Goal: Task Accomplishment & Management: Manage account settings

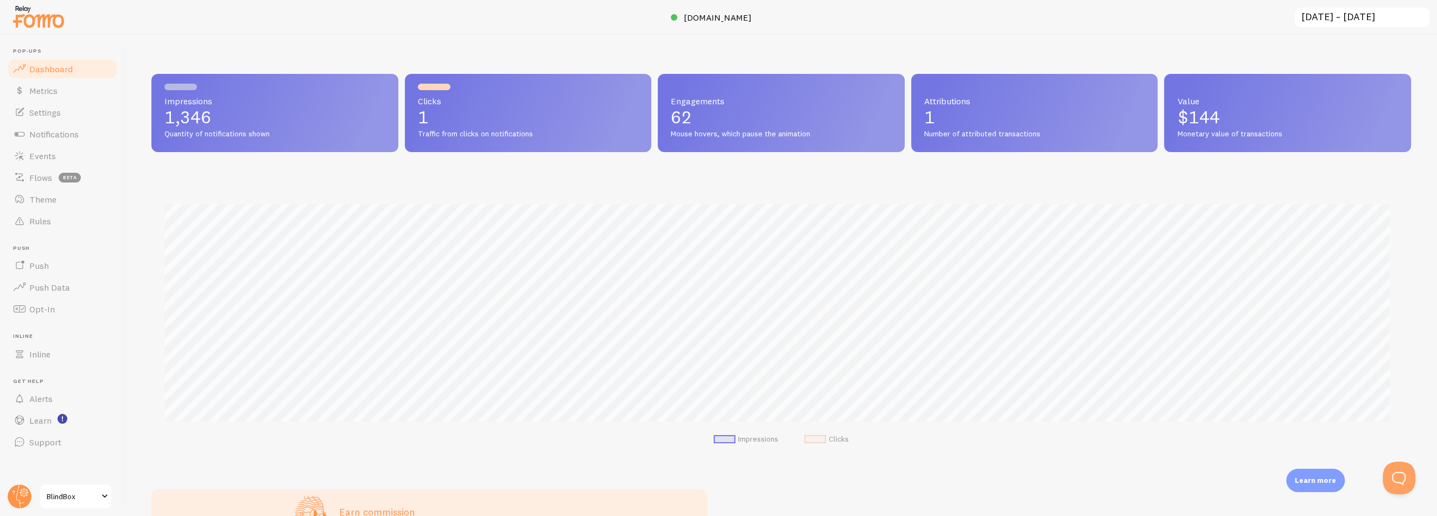
click at [944, 90] on div "Attributions 1 Number of attributed transactions" at bounding box center [1034, 113] width 247 height 78
drag, startPoint x: 1217, startPoint y: 114, endPoint x: 1163, endPoint y: 115, distance: 53.7
click at [1164, 115] on div "Value $144 Monetary value of transactions" at bounding box center [1287, 113] width 247 height 78
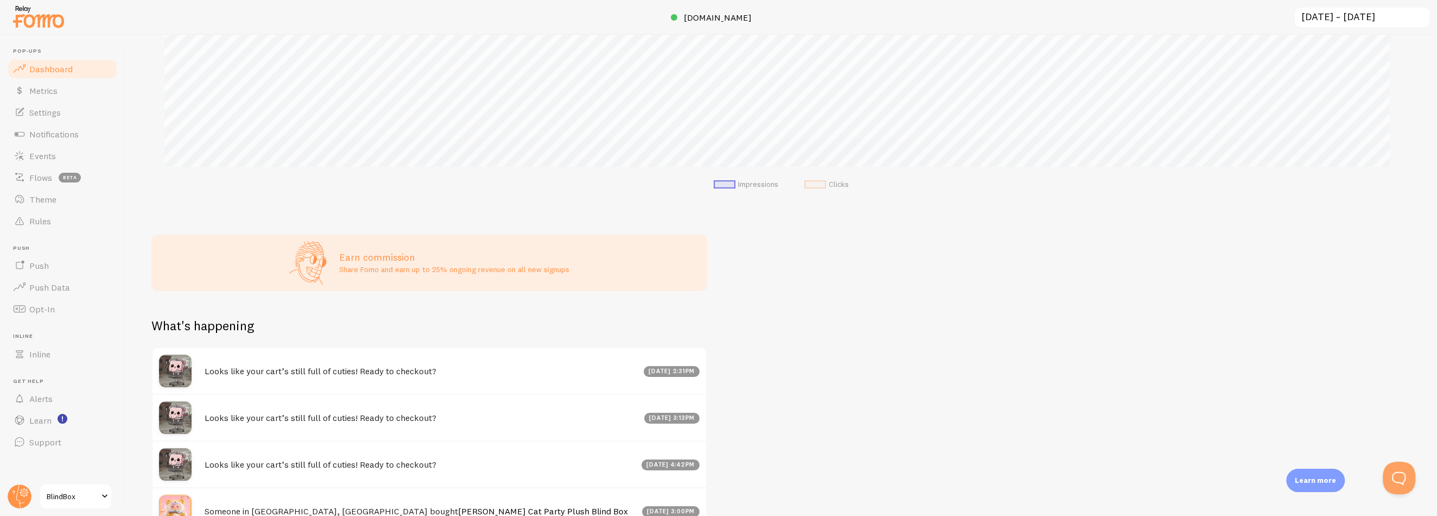
scroll to position [254, 0]
click at [41, 95] on span "Metrics" at bounding box center [43, 90] width 28 height 11
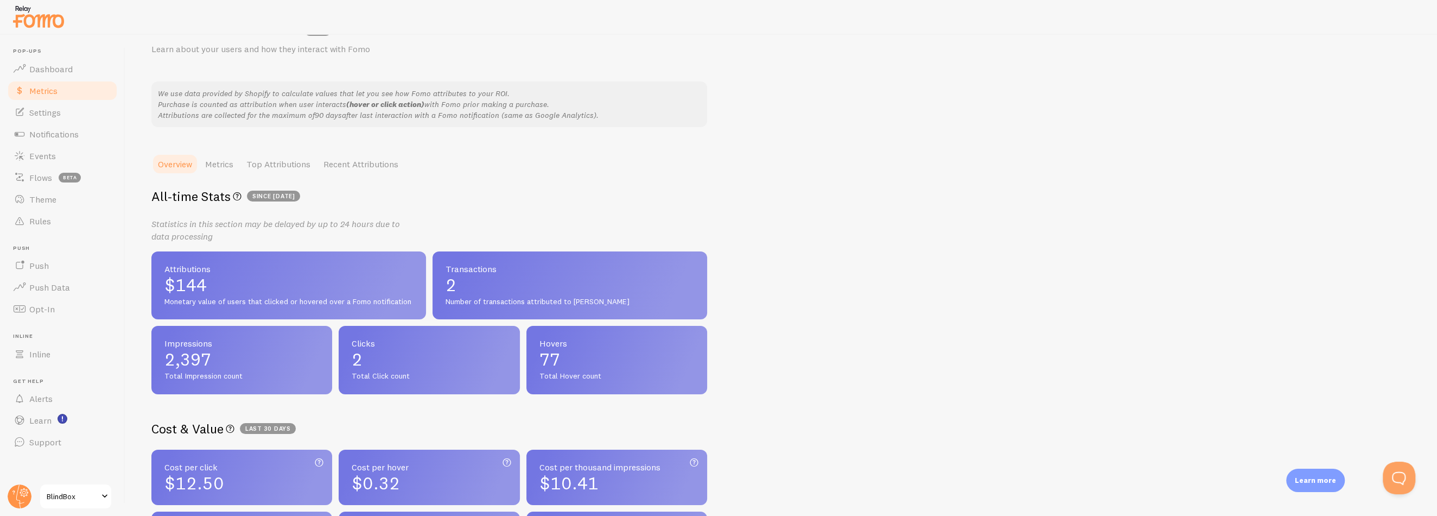
scroll to position [163, 0]
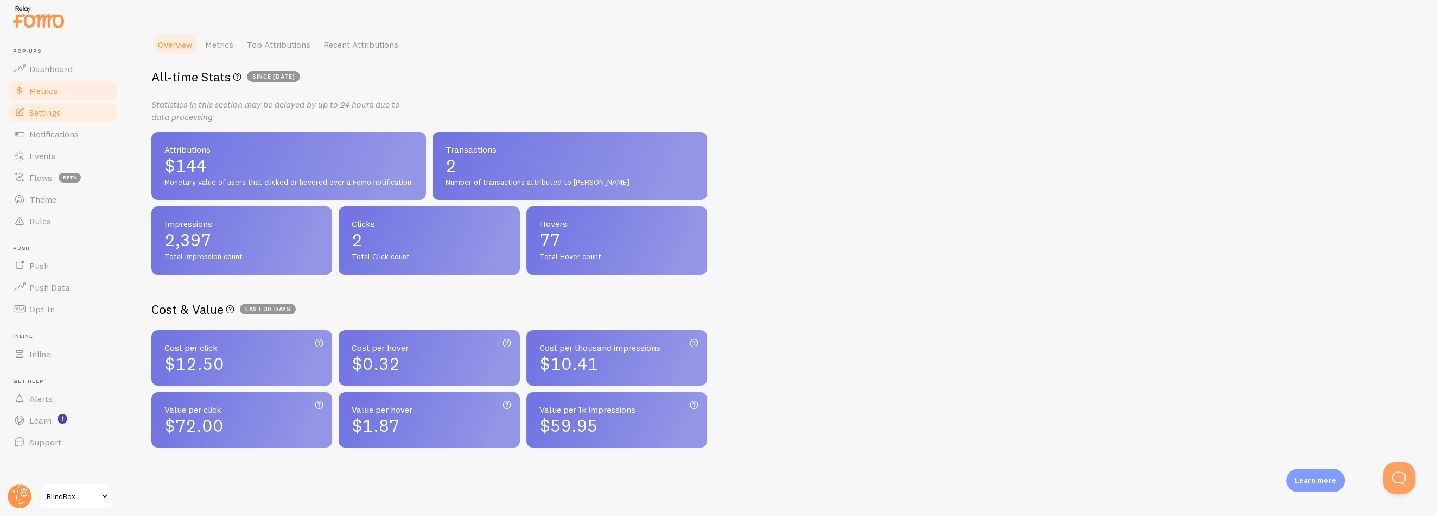
click at [60, 112] on span "Settings" at bounding box center [44, 112] width 31 height 11
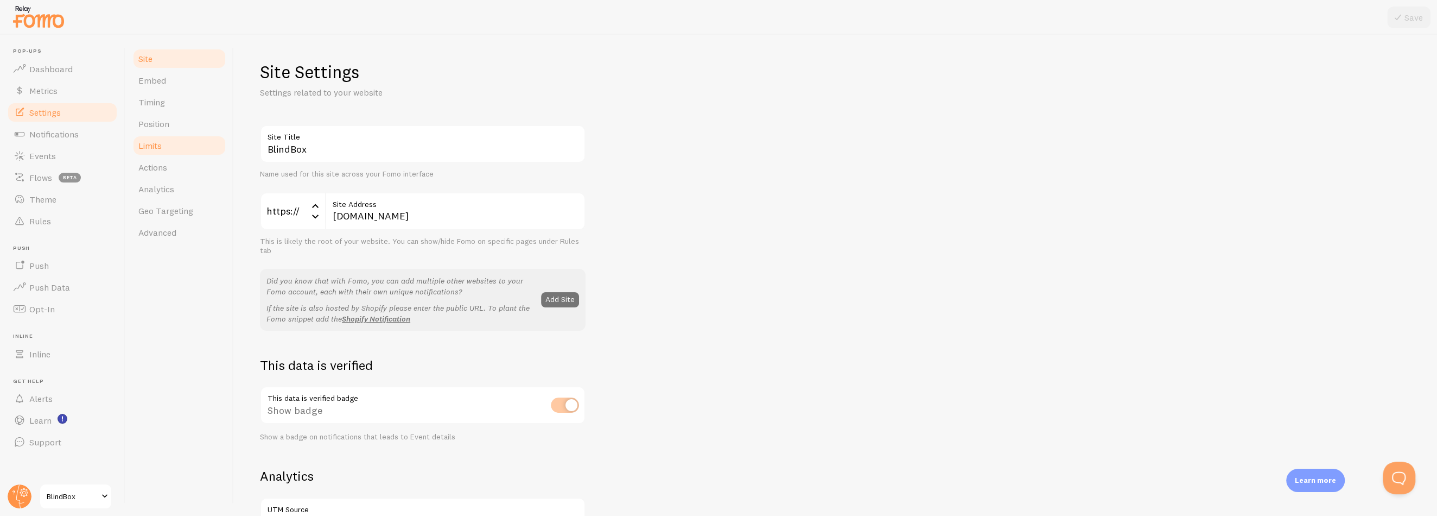
click at [168, 146] on link "Limits" at bounding box center [179, 146] width 95 height 22
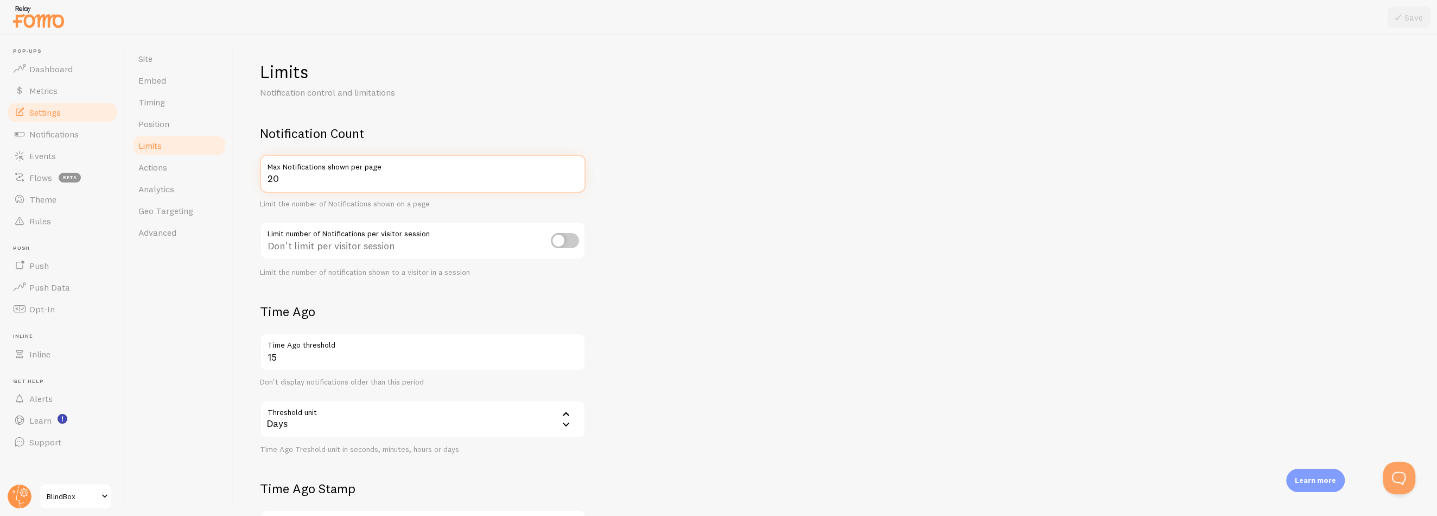
drag, startPoint x: 284, startPoint y: 179, endPoint x: 260, endPoint y: 179, distance: 23.9
click at [260, 179] on input "20" at bounding box center [423, 174] width 326 height 38
type input "10"
click at [932, 200] on form "Notification Count 10 Max Notifications shown per page Limit the number of Noti…" at bounding box center [835, 378] width 1151 height 506
click at [1400, 19] on icon at bounding box center [1398, 17] width 13 height 13
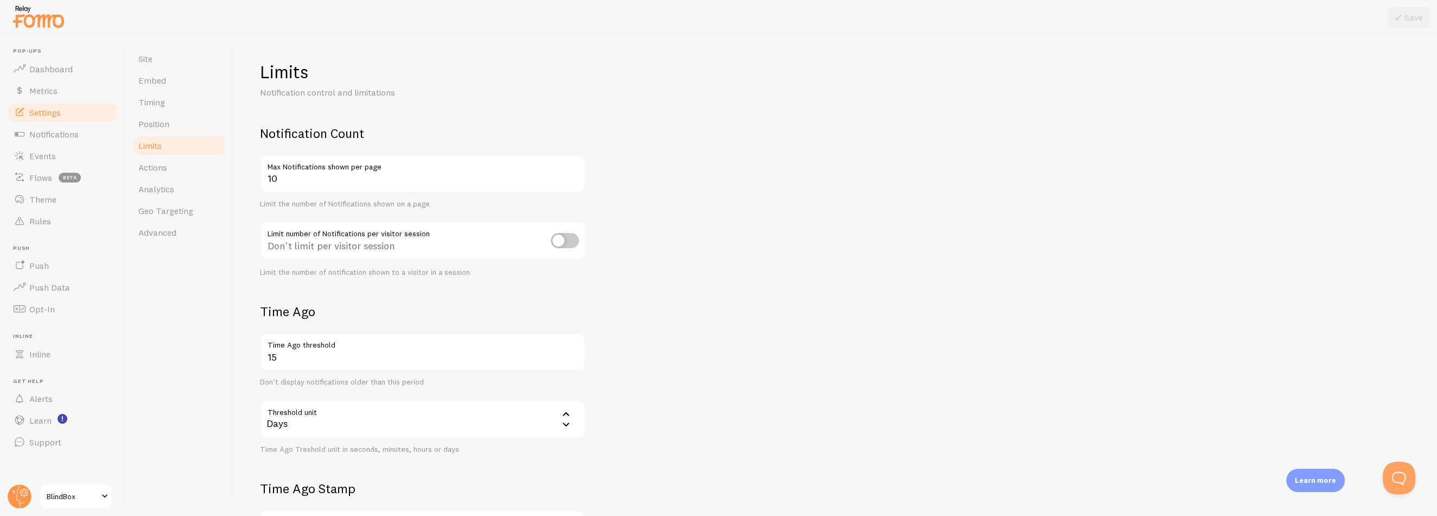
click at [342, 419] on div "Days" at bounding box center [423, 419] width 326 height 38
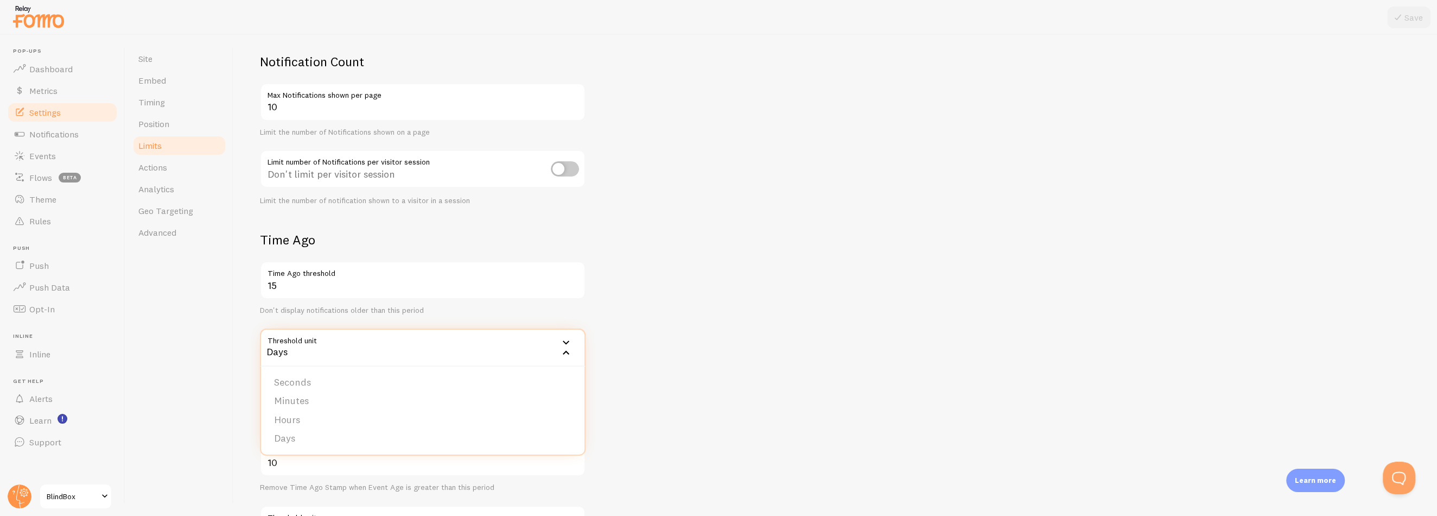
scroll to position [109, 0]
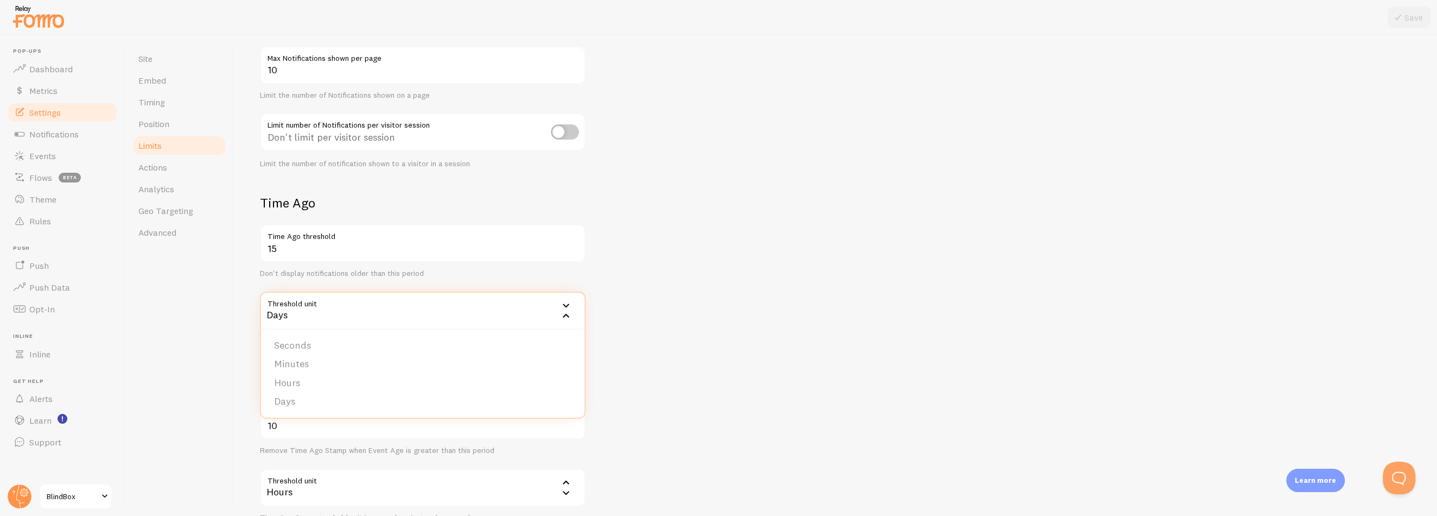
click at [640, 361] on form "Notification Count 10 Max Notifications shown per page Limit the number of Noti…" at bounding box center [835, 269] width 1151 height 506
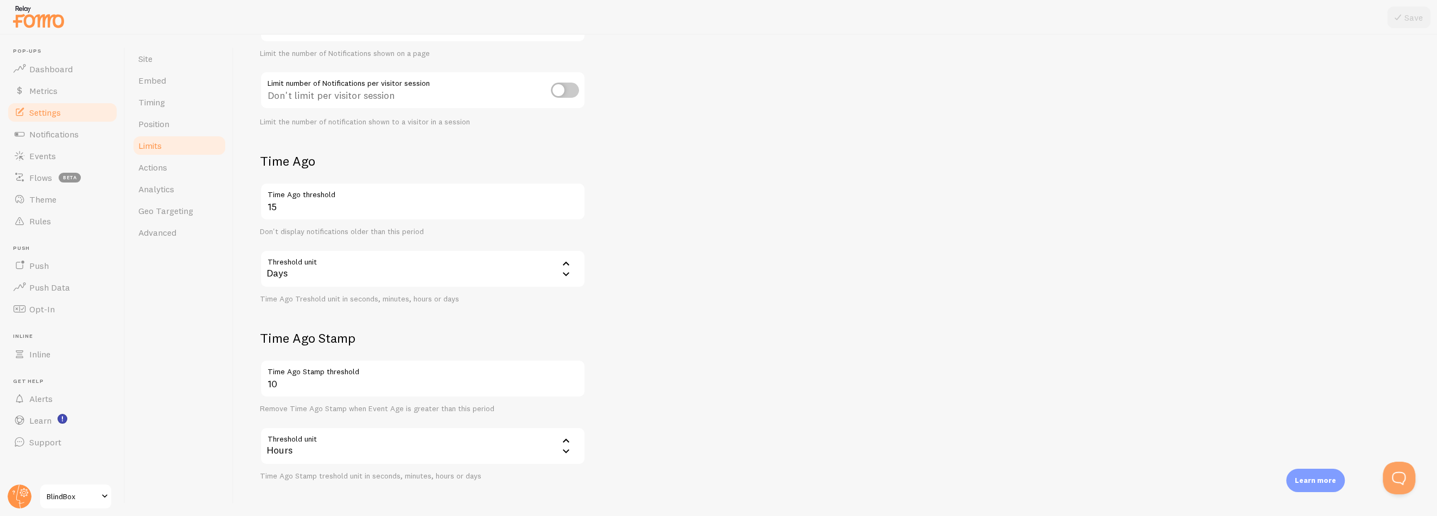
scroll to position [24, 0]
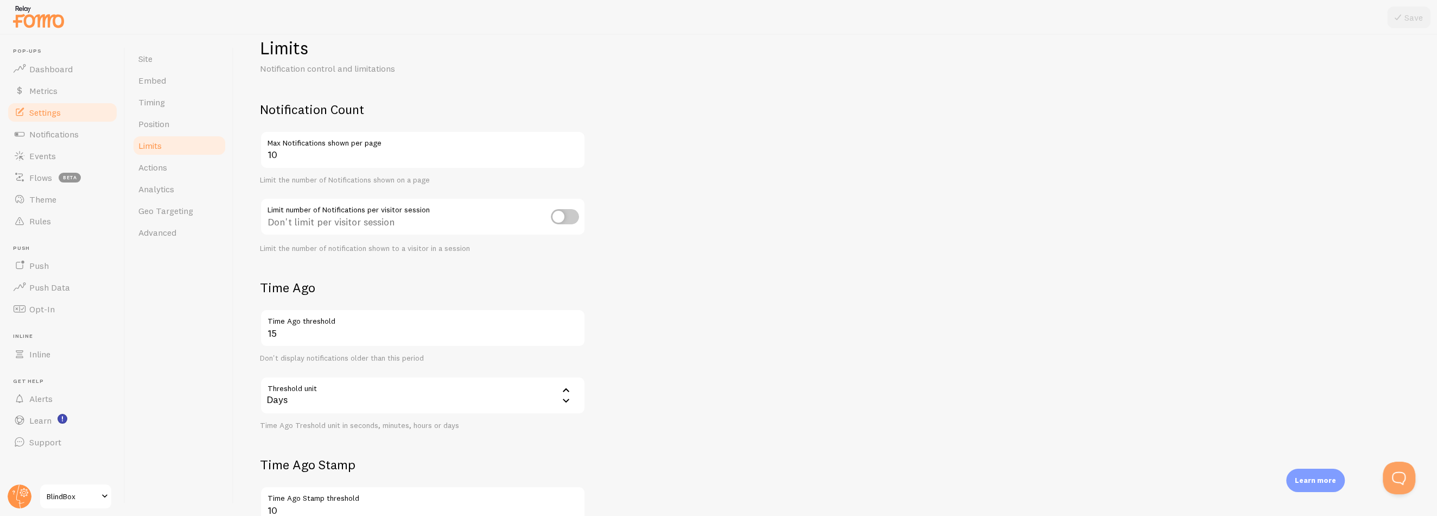
click at [561, 219] on input "checkbox" at bounding box center [565, 216] width 28 height 15
checkbox input "true"
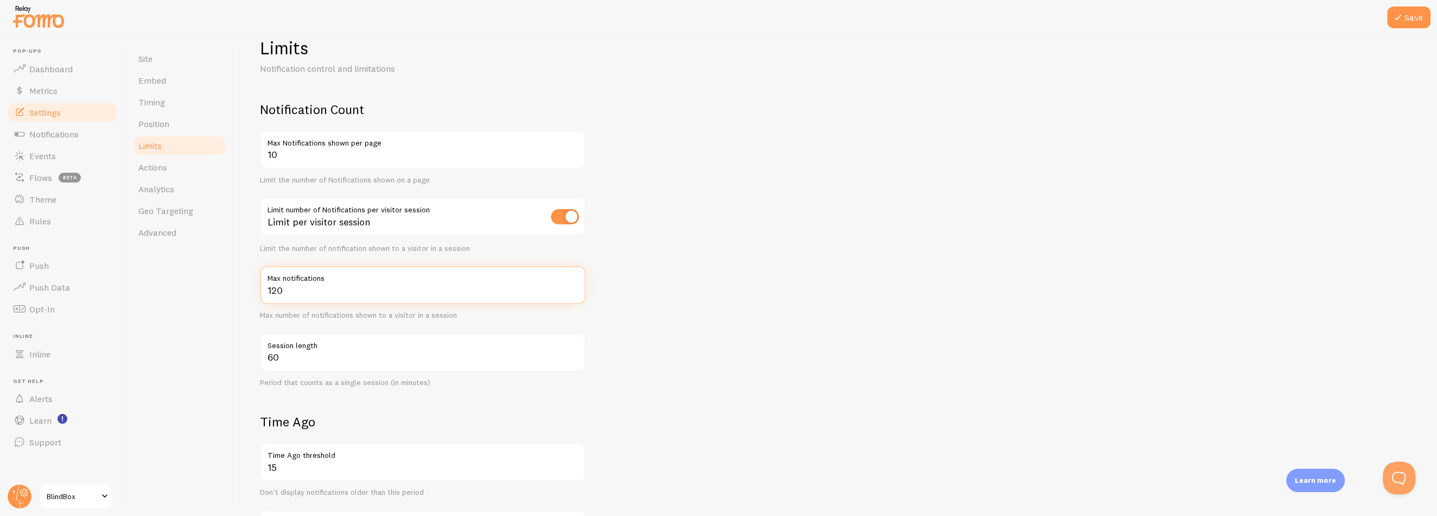
drag, startPoint x: 309, startPoint y: 290, endPoint x: 268, endPoint y: 290, distance: 41.3
click at [268, 290] on input "120" at bounding box center [423, 285] width 326 height 38
type input "10"
click at [702, 309] on form "Notification Count 10 Max Notifications shown per page Limit the number of Noti…" at bounding box center [835, 421] width 1151 height 640
click at [1407, 12] on button "Save" at bounding box center [1408, 18] width 43 height 22
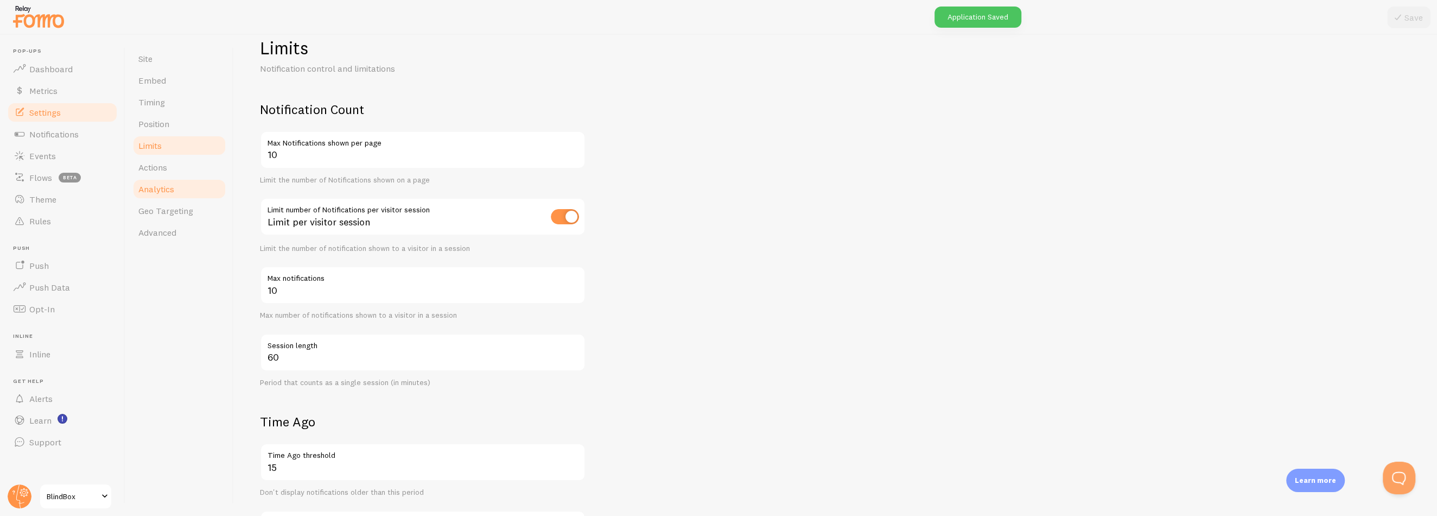
click at [154, 179] on link "Analytics" at bounding box center [179, 189] width 95 height 22
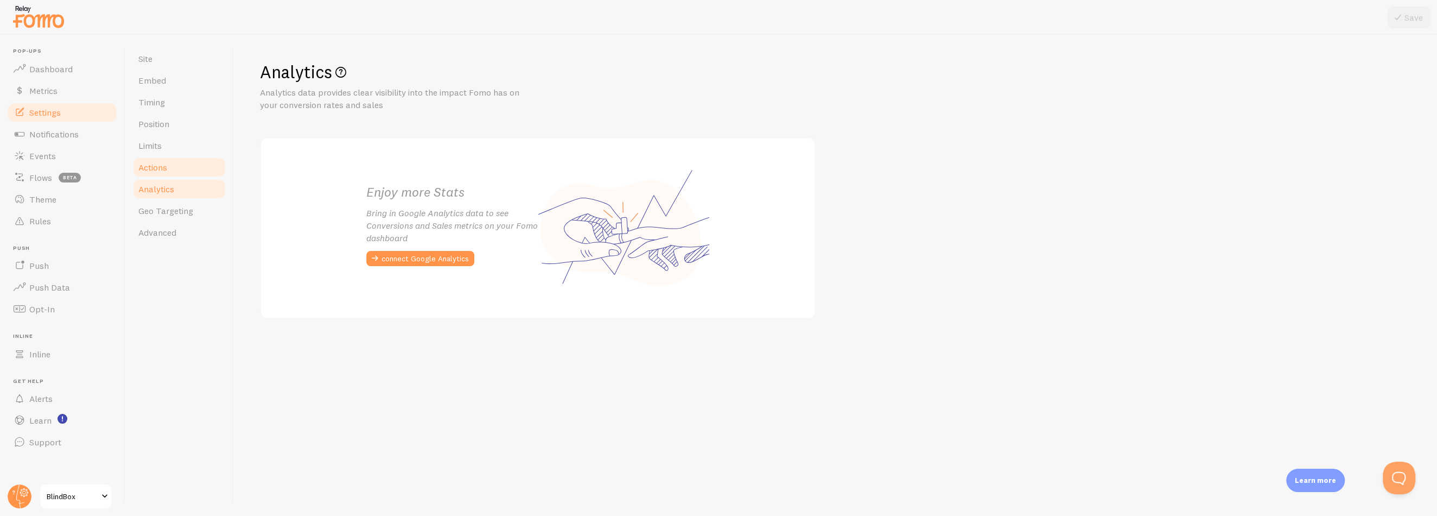
click at [186, 168] on link "Actions" at bounding box center [179, 167] width 95 height 22
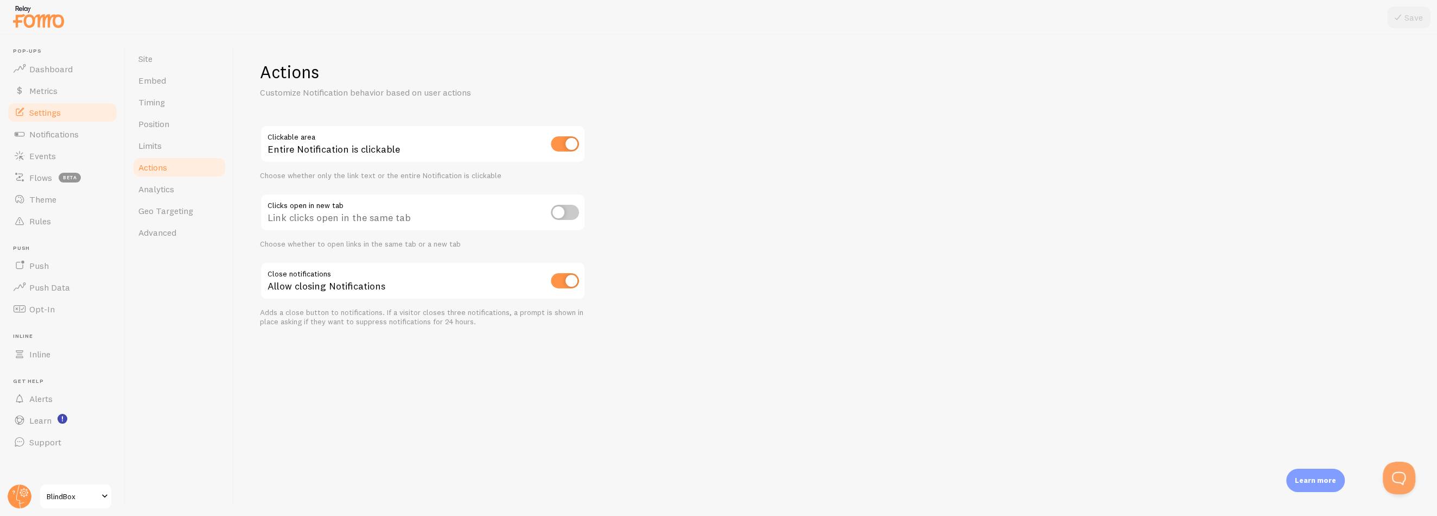
click at [569, 218] on input "checkbox" at bounding box center [565, 212] width 28 height 15
checkbox input "true"
click at [1396, 19] on icon at bounding box center [1398, 17] width 13 height 13
click at [147, 125] on span "Position" at bounding box center [153, 123] width 31 height 11
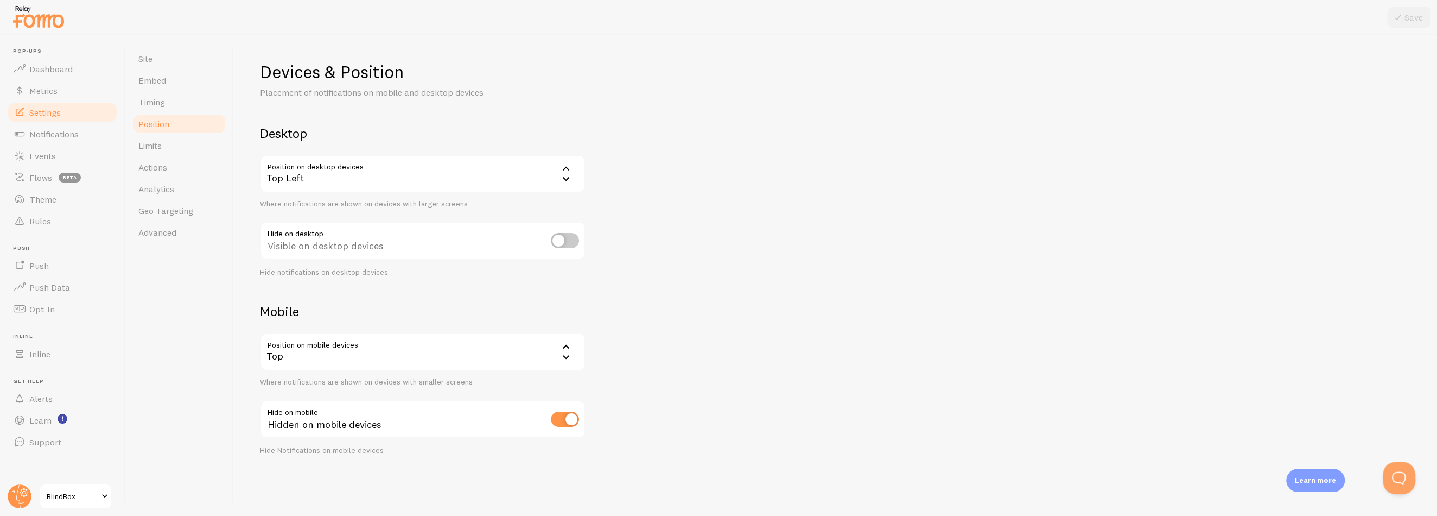
click at [562, 240] on input "checkbox" at bounding box center [565, 240] width 28 height 15
click at [570, 241] on input "checkbox" at bounding box center [565, 240] width 28 height 15
checkbox input "false"
click at [561, 422] on input "checkbox" at bounding box center [565, 418] width 28 height 15
checkbox input "false"
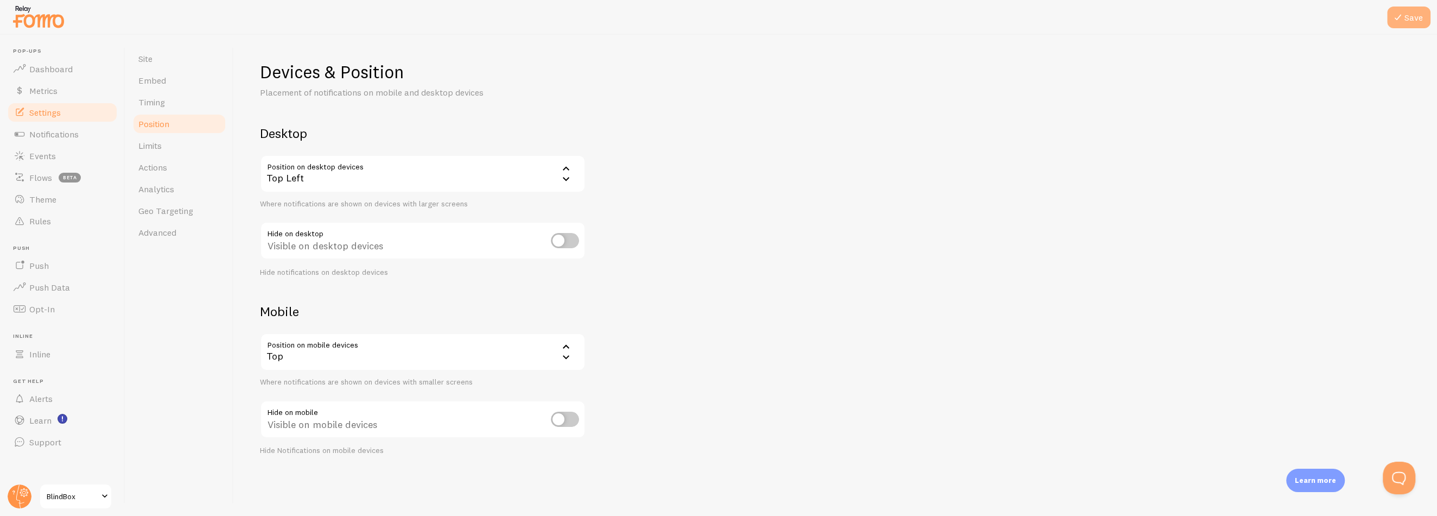
click at [1392, 20] on icon at bounding box center [1398, 17] width 13 height 13
